Goal: Navigation & Orientation: Find specific page/section

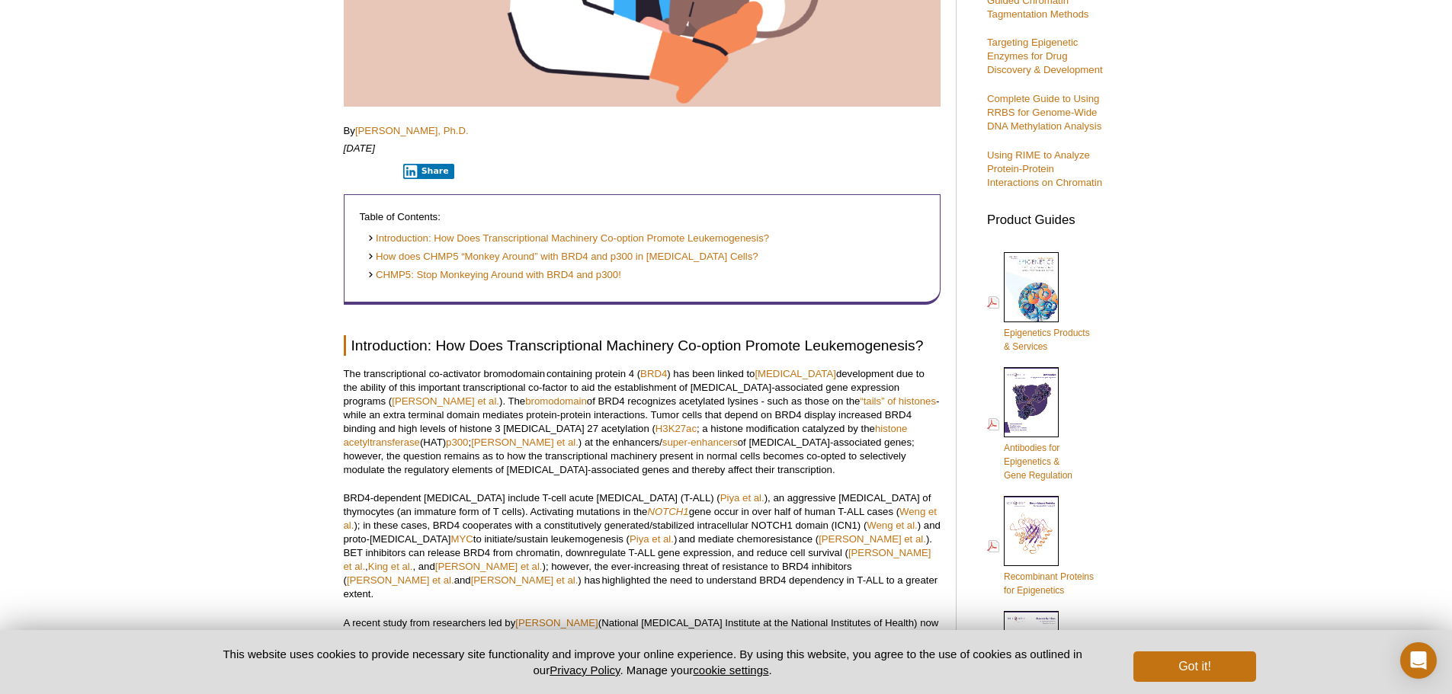
scroll to position [434, 0]
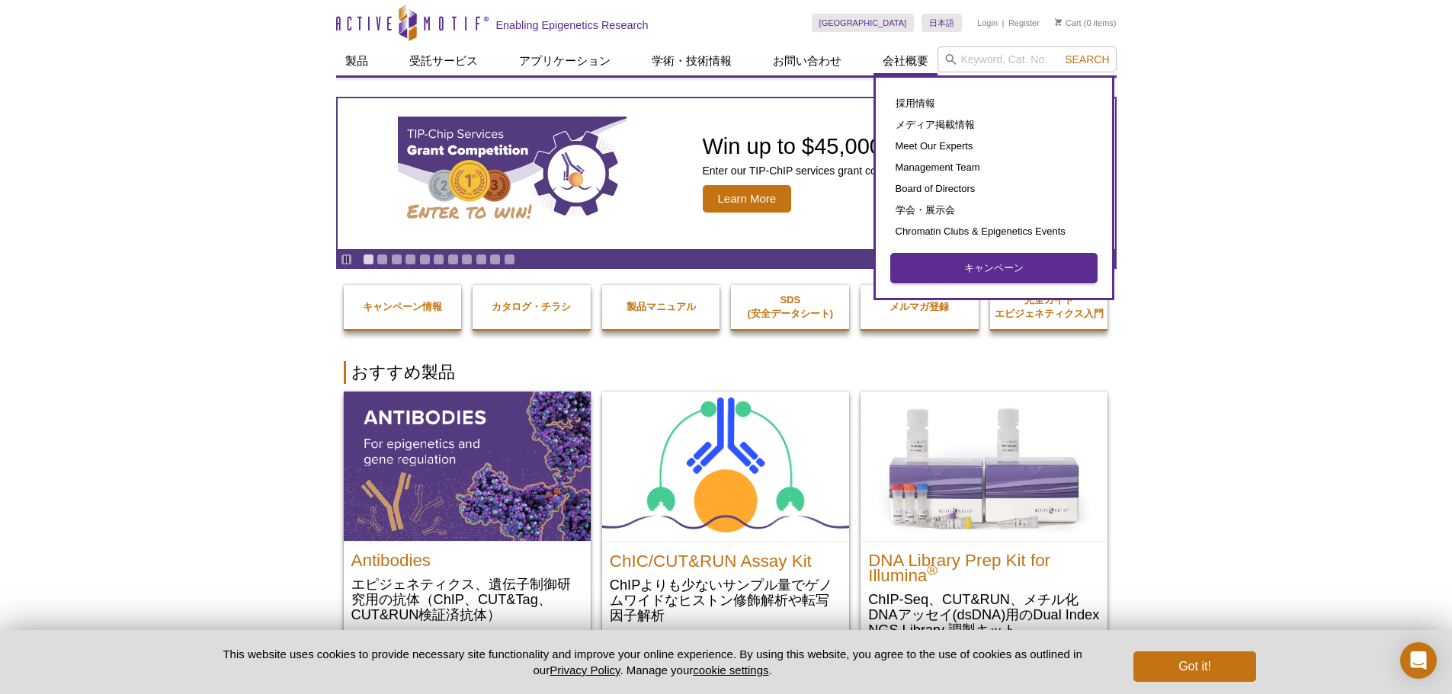
click at [955, 265] on link "キャンペーン" at bounding box center [994, 268] width 206 height 29
click at [978, 261] on link "キャンペーン" at bounding box center [994, 268] width 206 height 29
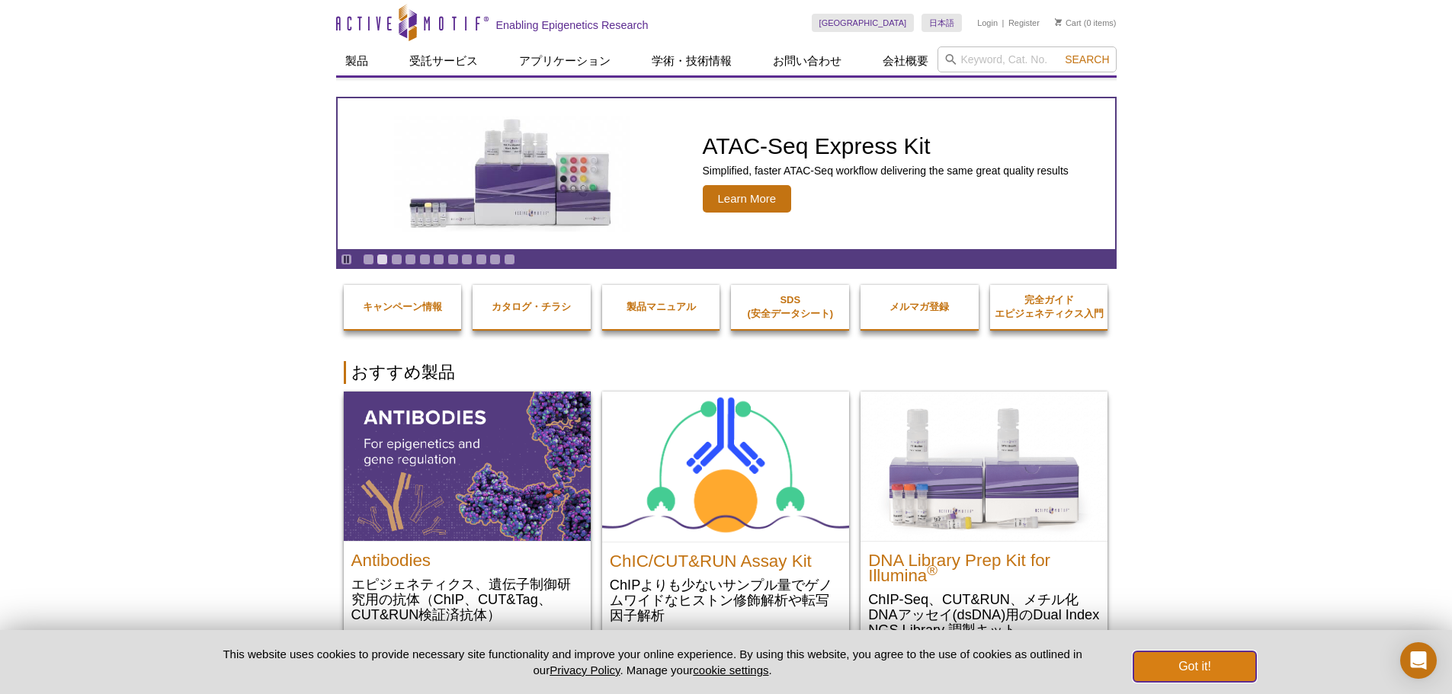
click at [1207, 662] on button "Got it!" at bounding box center [1194, 667] width 122 height 30
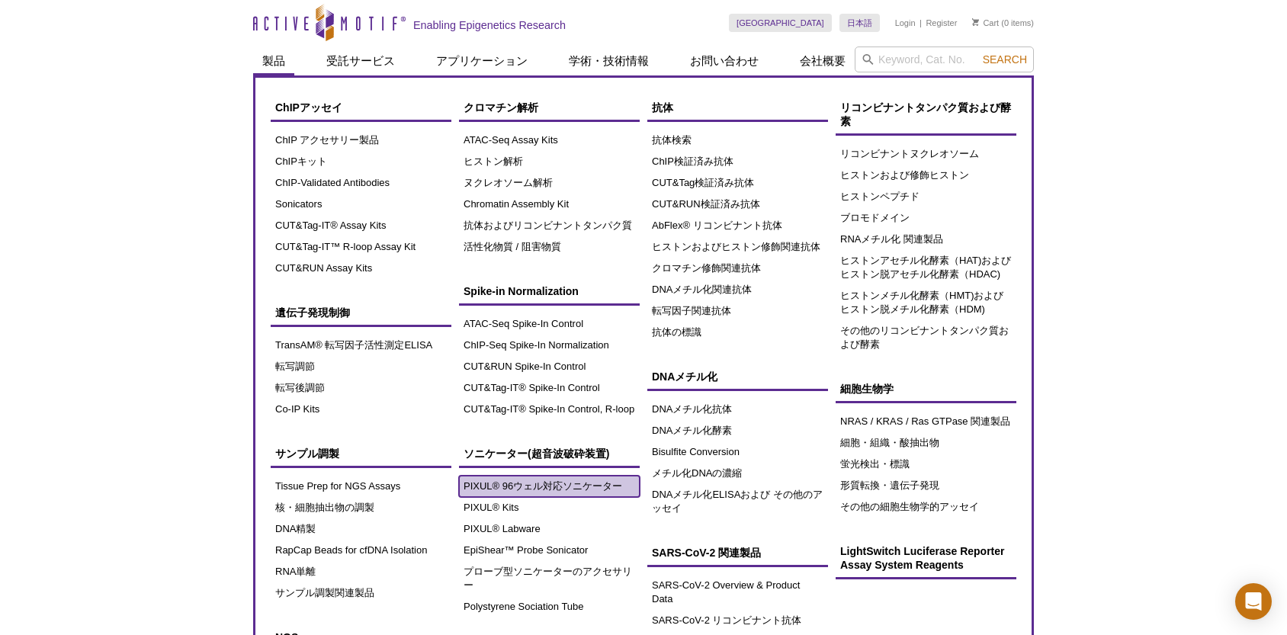
click at [549, 489] on link "PIXUL® 96ウェル対応ソニケーター" at bounding box center [549, 486] width 181 height 21
